Goal: Use online tool/utility: Utilize a website feature to perform a specific function

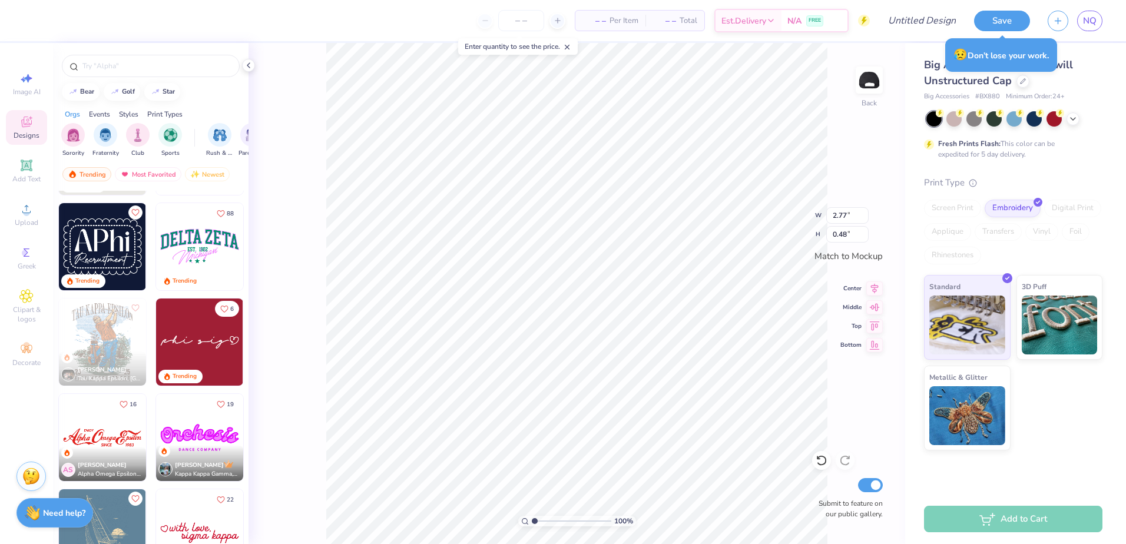
scroll to position [10, 2]
type textarea "HOMEOOD"
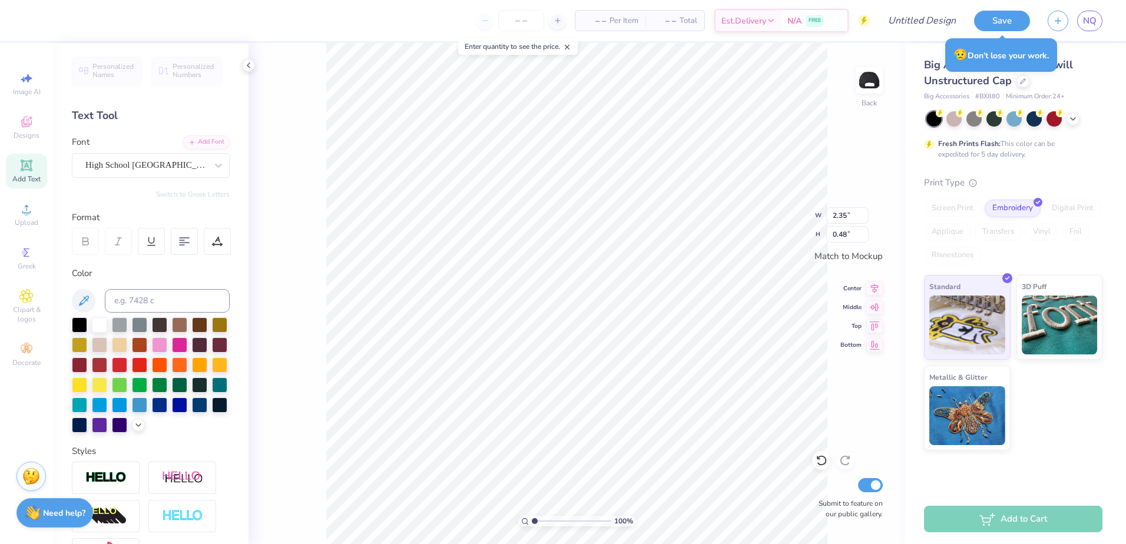
type textarea "HOMEOD"
type input "2.00"
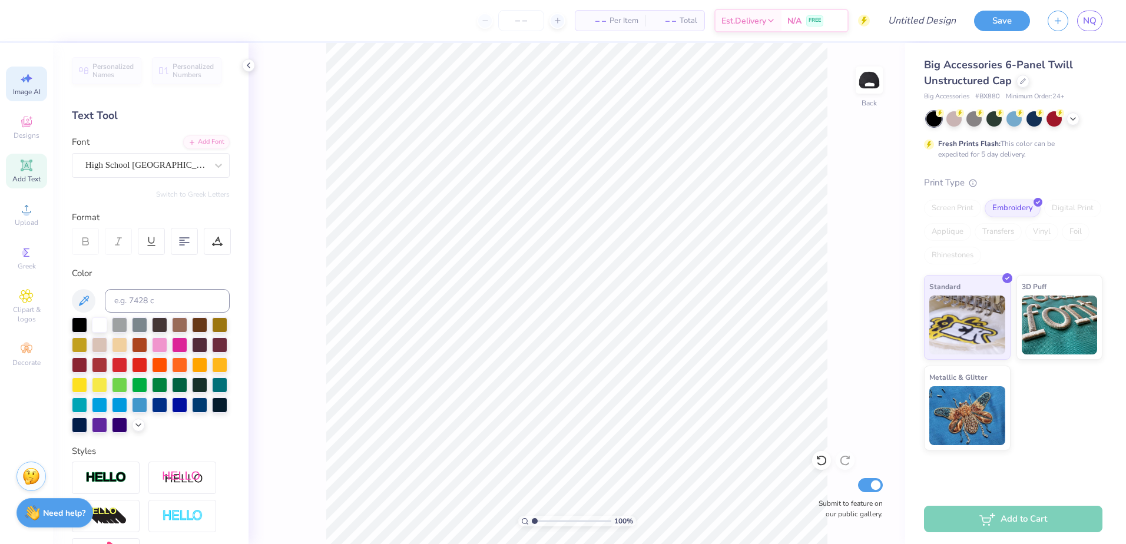
click at [29, 71] on icon at bounding box center [26, 78] width 14 height 14
select select "4"
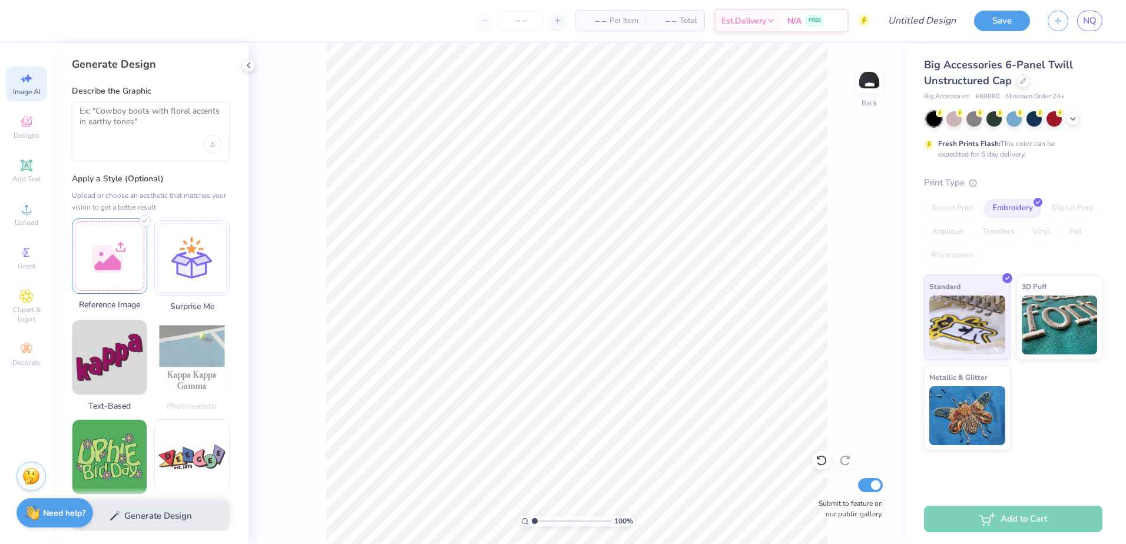
click at [118, 259] on div at bounding box center [109, 255] width 75 height 75
click at [112, 240] on img at bounding box center [109, 256] width 74 height 74
click at [112, 242] on img at bounding box center [109, 256] width 74 height 74
click at [151, 522] on div "Generate Design" at bounding box center [150, 515] width 195 height 57
click at [166, 143] on div at bounding box center [151, 131] width 158 height 59
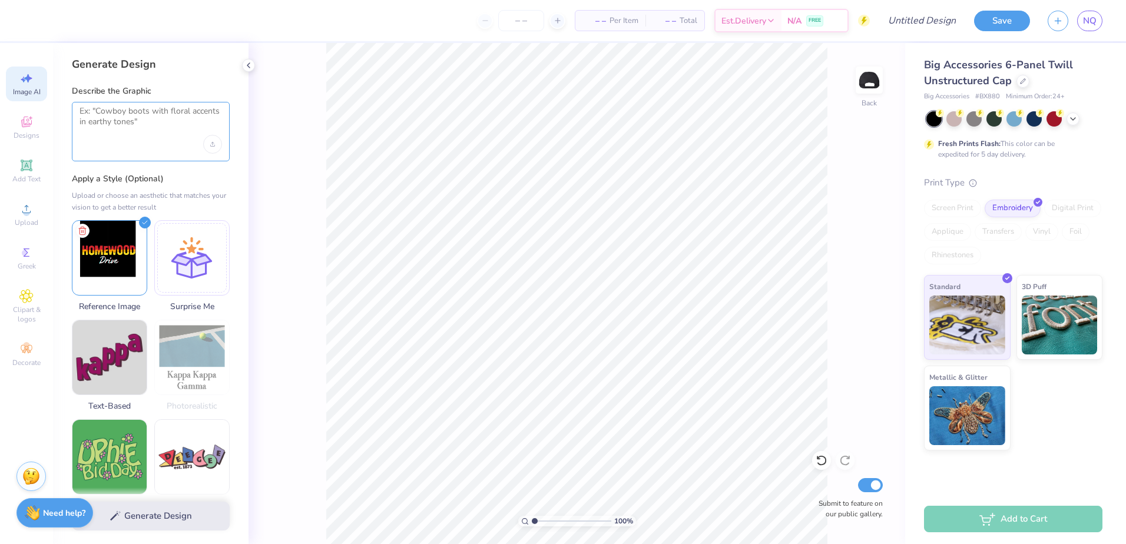
click at [152, 128] on textarea at bounding box center [150, 120] width 142 height 29
click at [131, 123] on textarea at bounding box center [150, 120] width 142 height 29
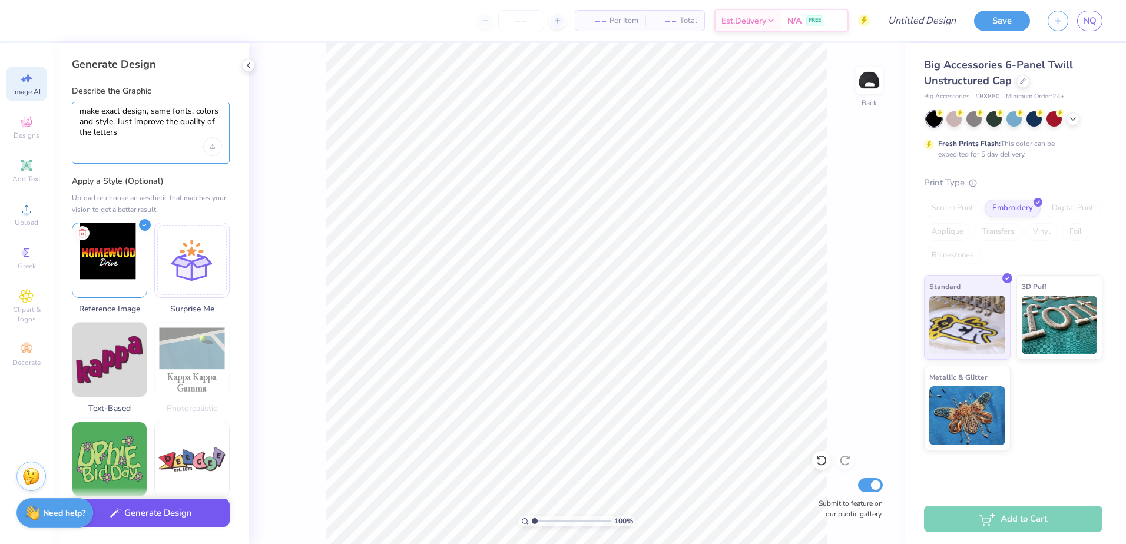
type textarea "make exact design, same fonts, colors and style. Just improve the quality of th…"
click at [172, 528] on div "Generate Design" at bounding box center [150, 515] width 195 height 57
click at [140, 520] on button "Generate Design" at bounding box center [151, 513] width 158 height 29
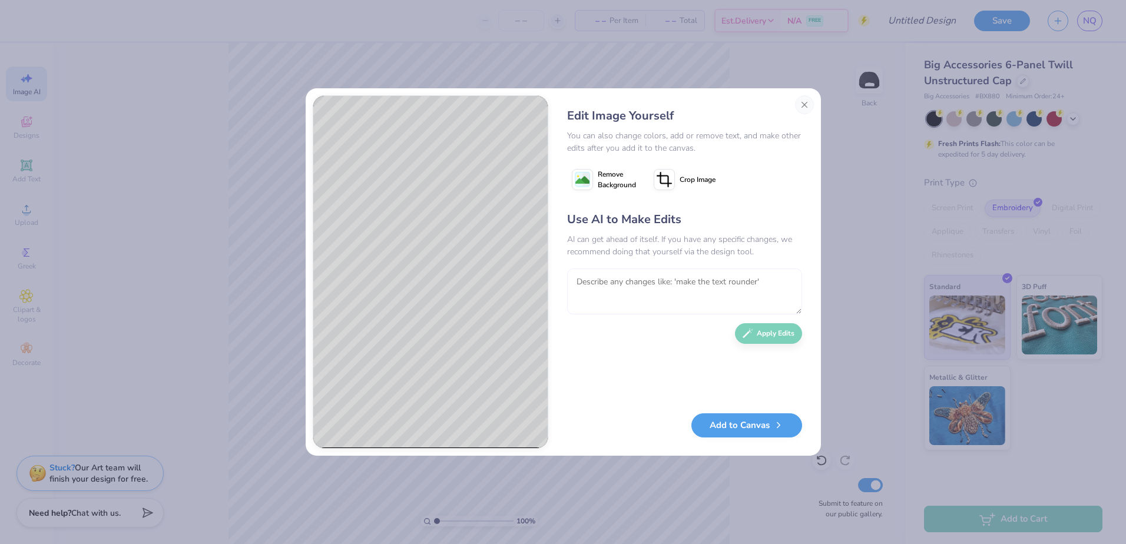
click at [684, 280] on textarea at bounding box center [684, 291] width 235 height 46
click at [640, 271] on textarea at bounding box center [684, 291] width 235 height 46
click at [640, 278] on textarea at bounding box center [684, 291] width 235 height 46
type textarea "do not change the colors and styling of the original. Exact same picture of the…"
click at [769, 333] on button "Apply Edits" at bounding box center [768, 330] width 67 height 21
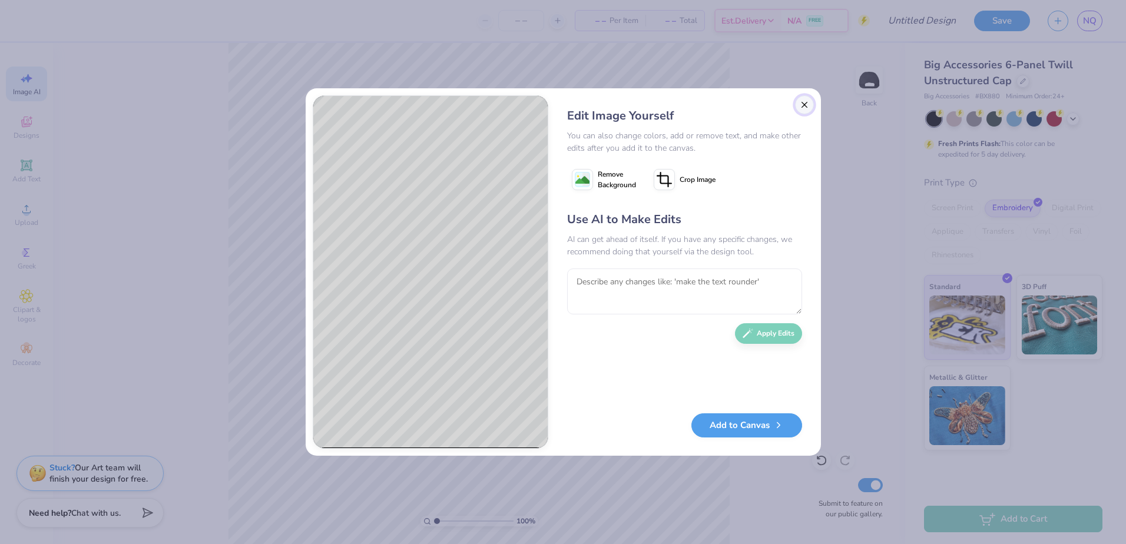
click at [805, 101] on button "Close" at bounding box center [804, 104] width 19 height 19
